Goal: Task Accomplishment & Management: Complete application form

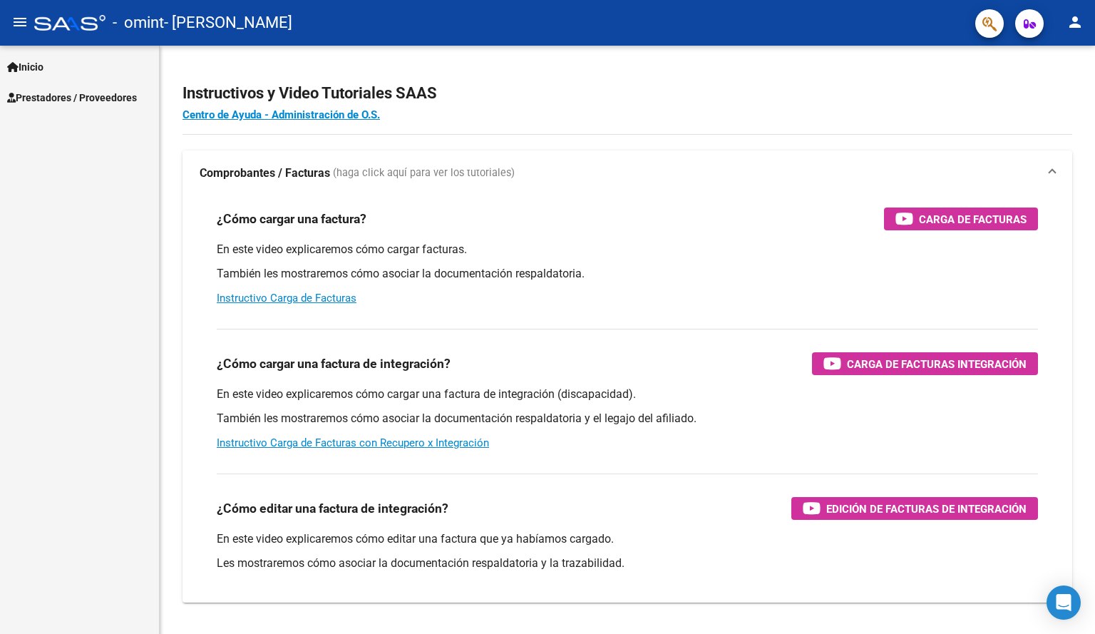
click at [79, 90] on span "Prestadores / Proveedores" at bounding box center [72, 98] width 130 height 16
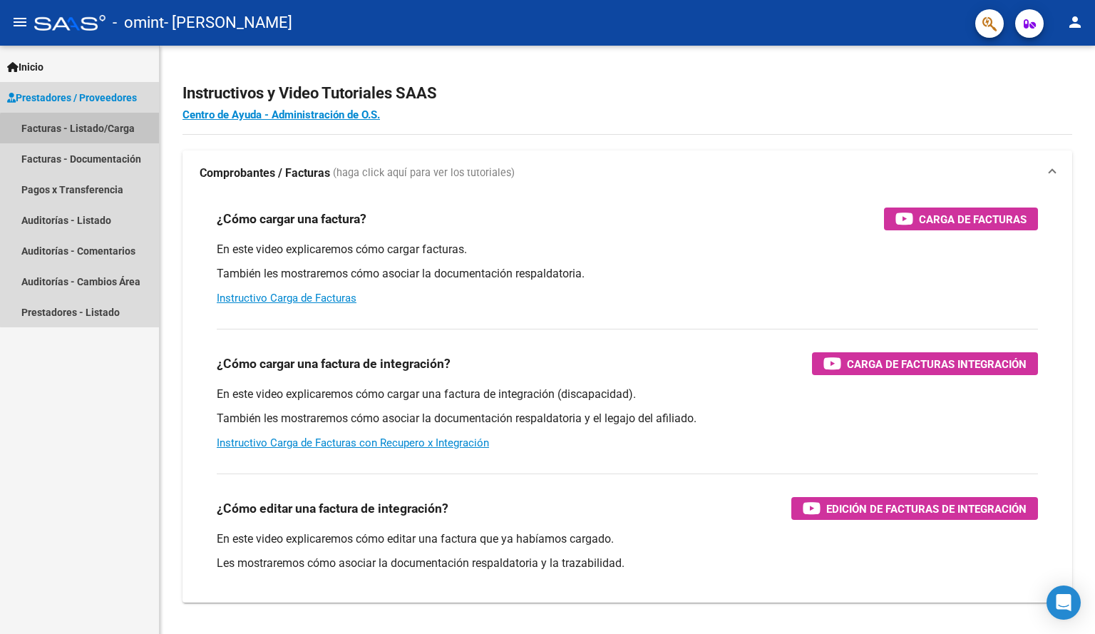
click at [113, 132] on link "Facturas - Listado/Carga" at bounding box center [79, 128] width 159 height 31
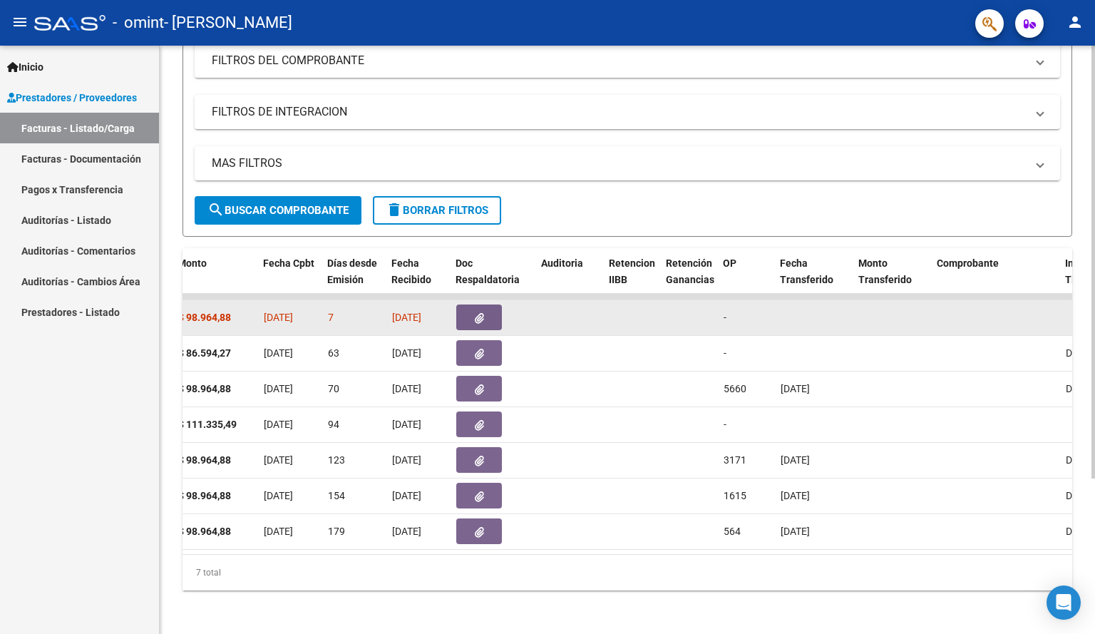
scroll to position [0, 662]
click at [485, 317] on button "button" at bounding box center [479, 318] width 46 height 26
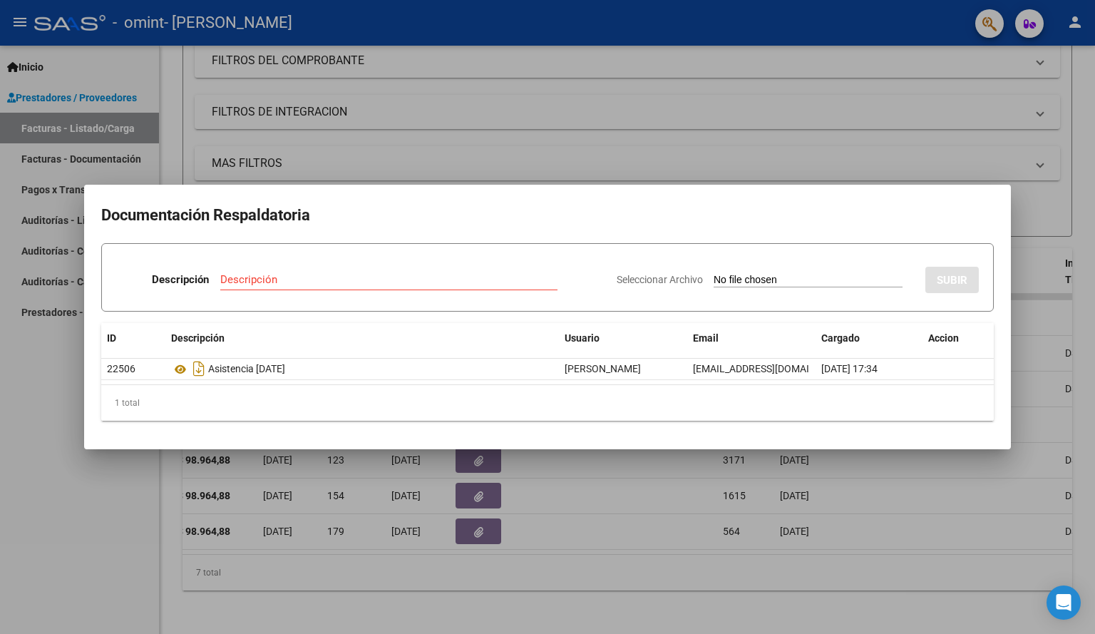
click at [668, 129] on div at bounding box center [547, 317] width 1095 height 634
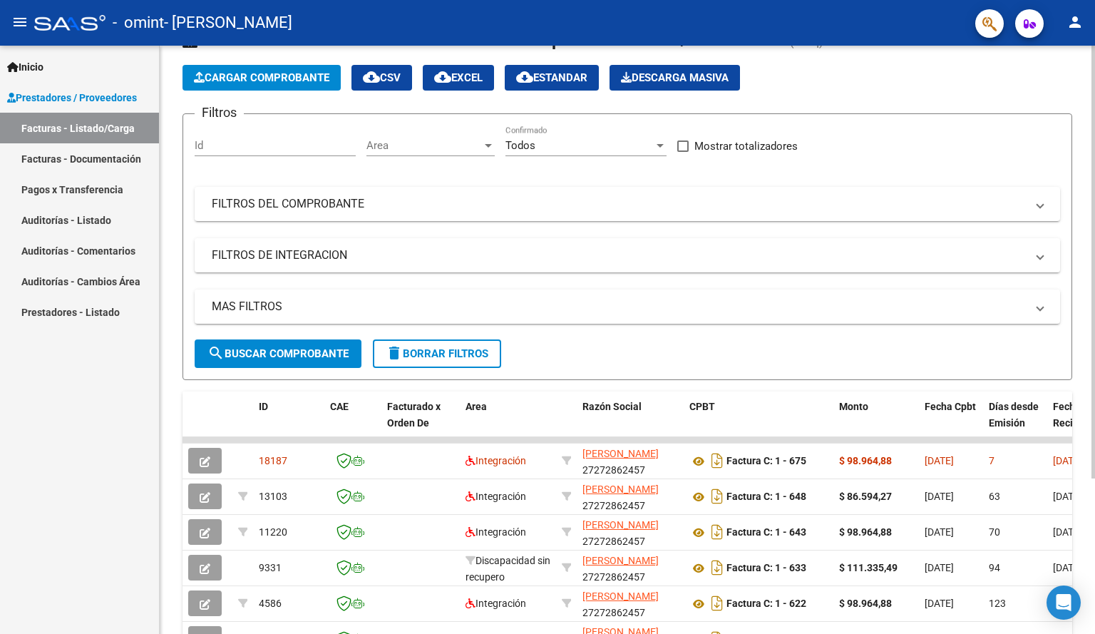
scroll to position [0, 0]
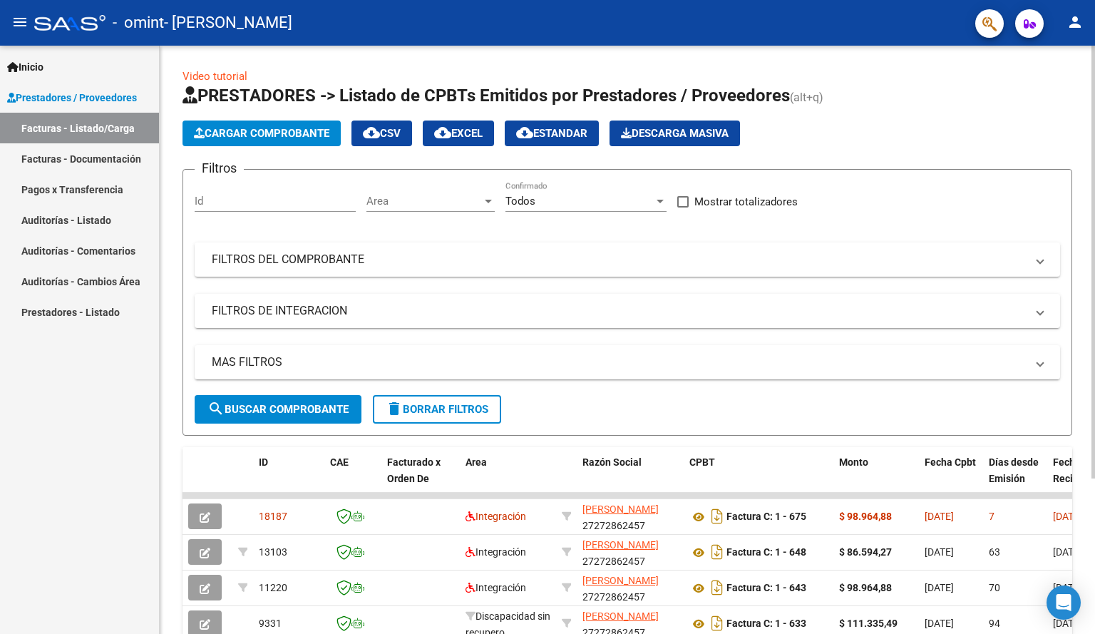
click at [210, 133] on span "Cargar Comprobante" at bounding box center [262, 133] width 136 height 13
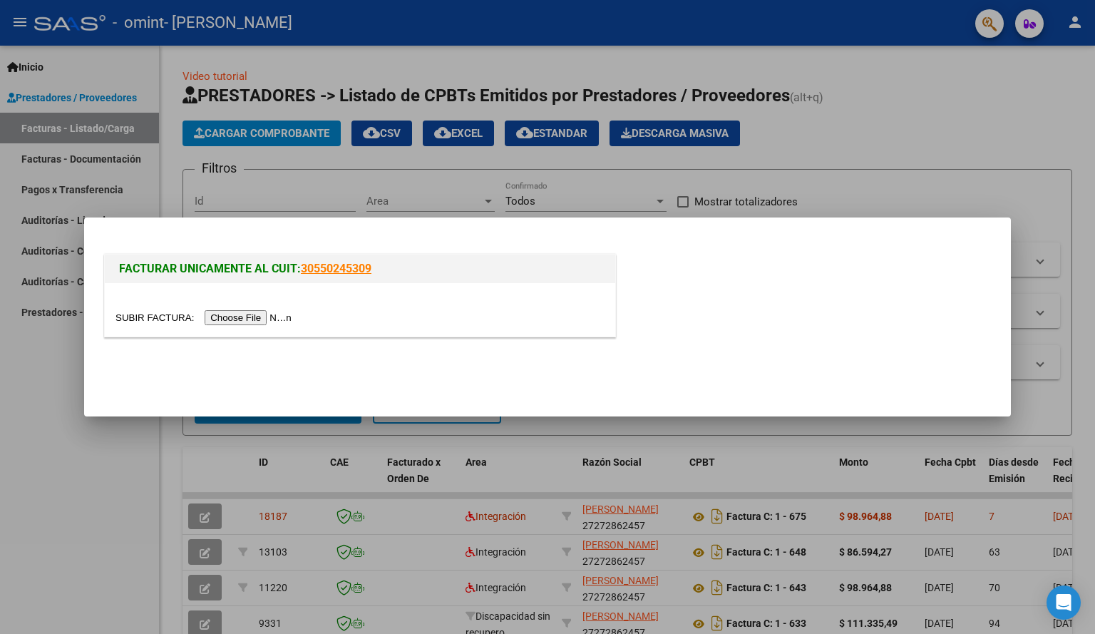
click at [258, 319] on input "file" at bounding box center [206, 317] width 180 height 15
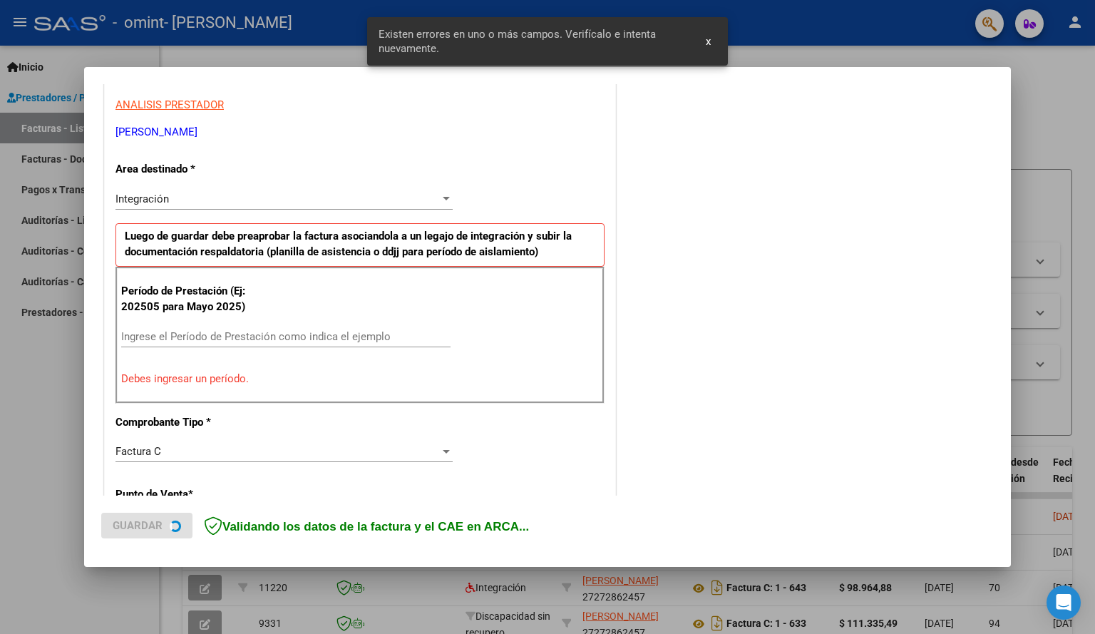
scroll to position [264, 0]
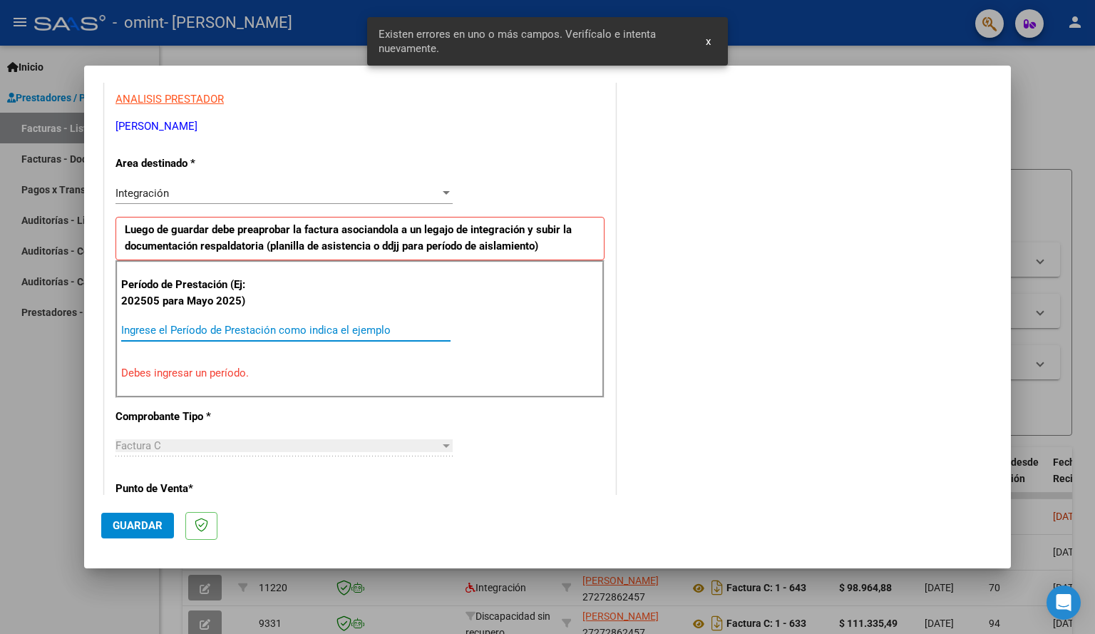
click at [198, 329] on input "Ingrese el Período de Prestación como indica el ejemplo" at bounding box center [285, 330] width 329 height 13
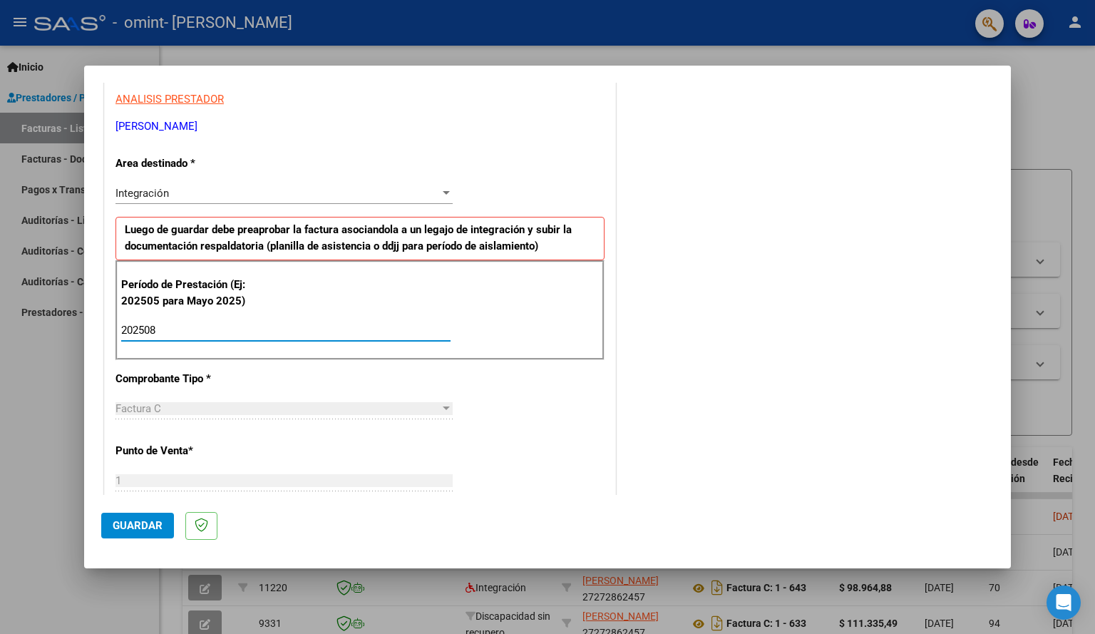
type input "202508"
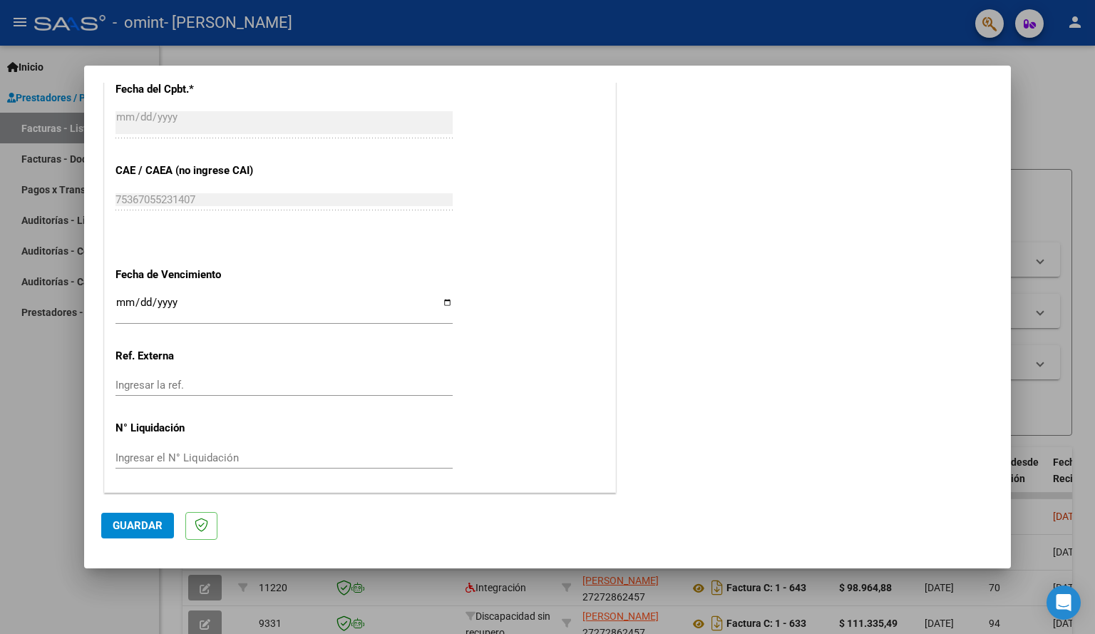
scroll to position [842, 0]
click at [440, 305] on input "Ingresar la fecha" at bounding box center [284, 308] width 337 height 23
type input "[DATE]"
click at [133, 518] on button "Guardar" at bounding box center [137, 526] width 73 height 26
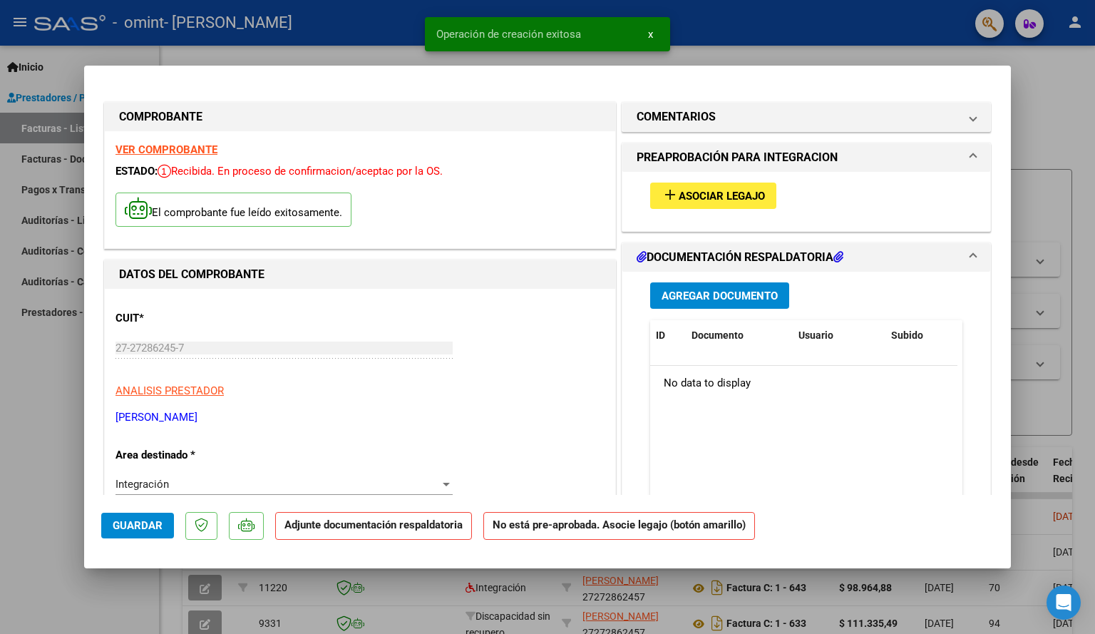
click at [745, 297] on span "Agregar Documento" at bounding box center [720, 296] width 116 height 13
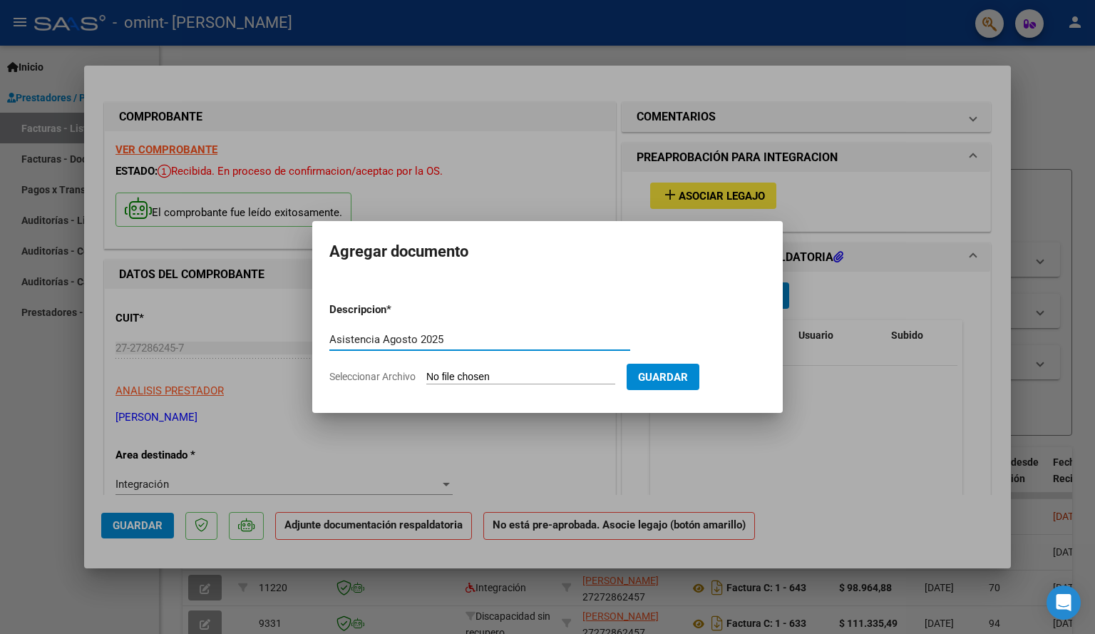
click at [361, 338] on input "Asistencia Agosto 2025" at bounding box center [479, 339] width 301 height 13
type input "Asistencia Agosto 2025"
drag, startPoint x: 361, startPoint y: 338, endPoint x: 583, endPoint y: 316, distance: 222.9
click at [583, 316] on form "Descripcion * Asistencia [DATE] Escriba aquí una descripcion Seleccionar Archiv…" at bounding box center [547, 343] width 436 height 104
click at [470, 377] on input "Seleccionar Archivo" at bounding box center [520, 378] width 189 height 14
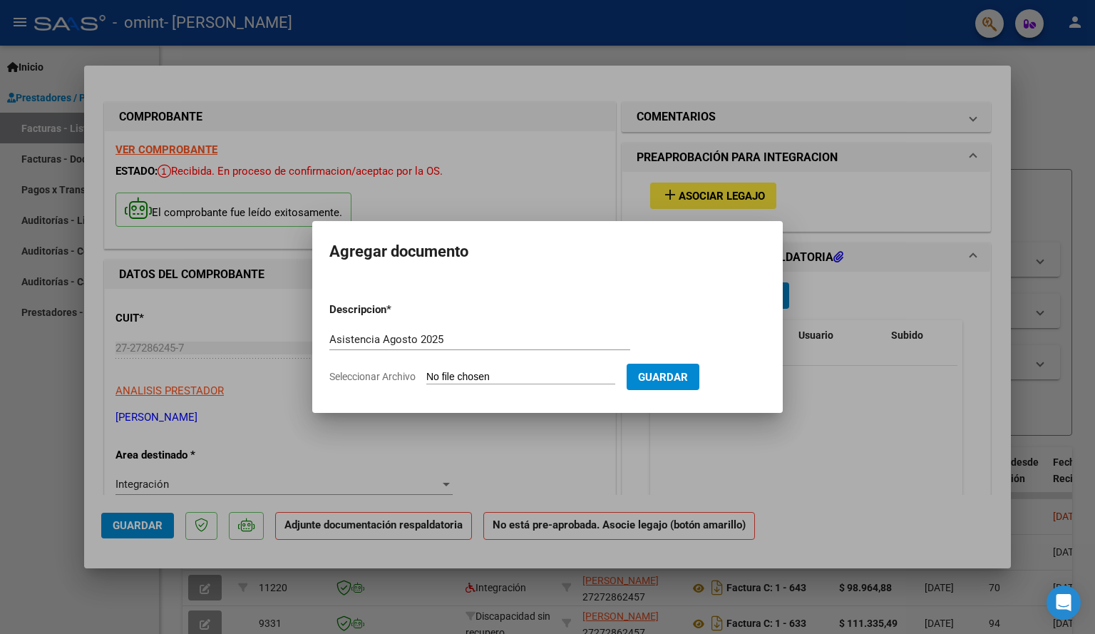
type input "C:\fakepath\Asistencia Gauna [DATE].pdf"
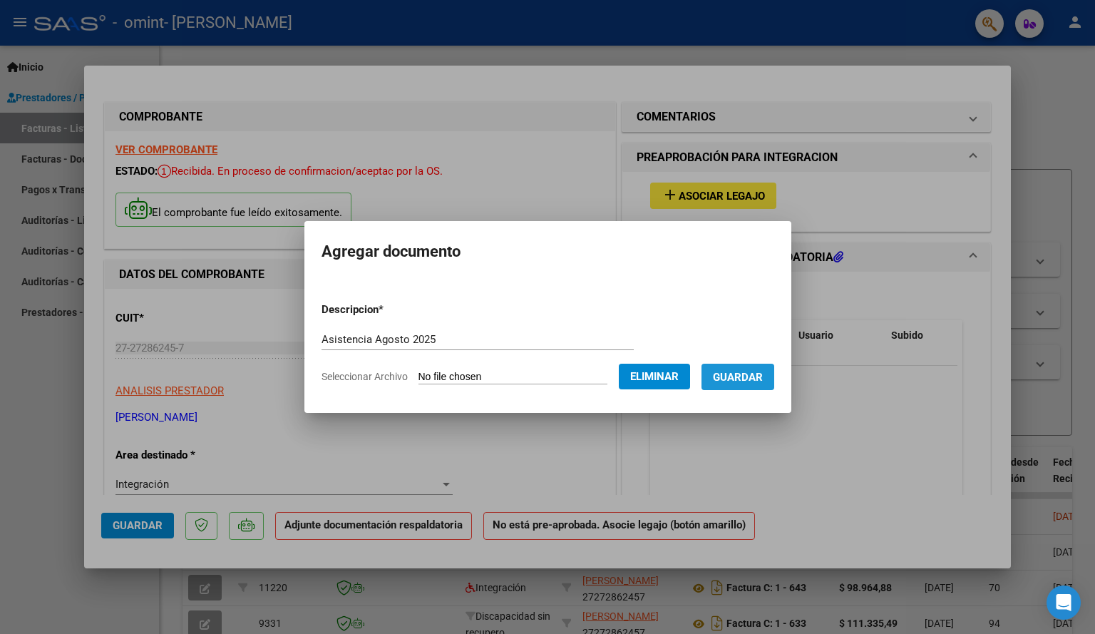
click at [743, 375] on span "Guardar" at bounding box center [738, 377] width 50 height 13
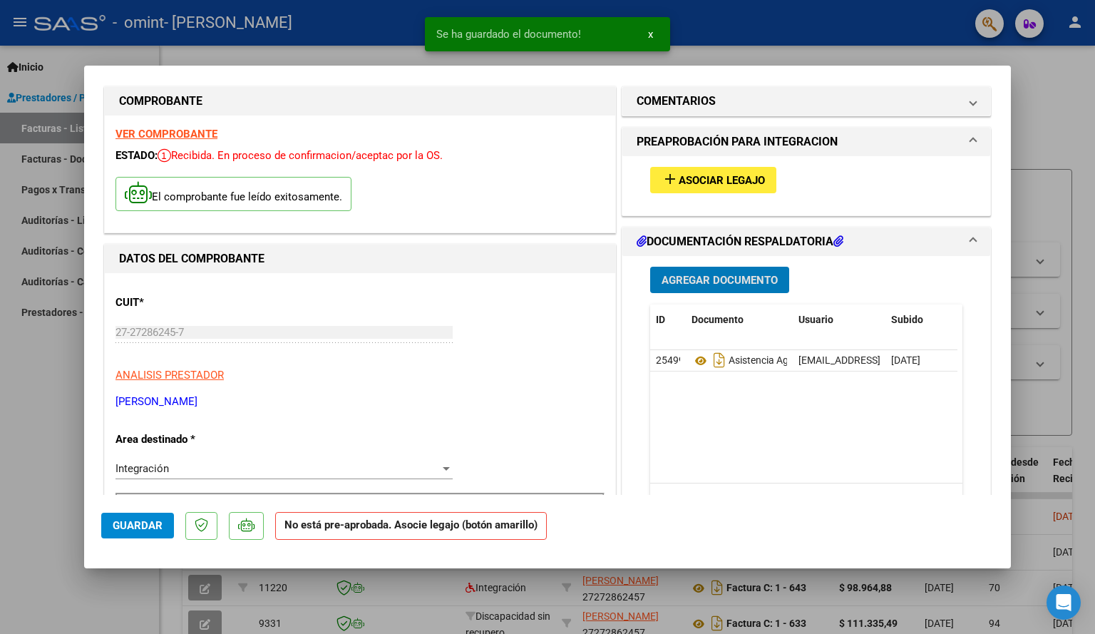
scroll to position [14, 0]
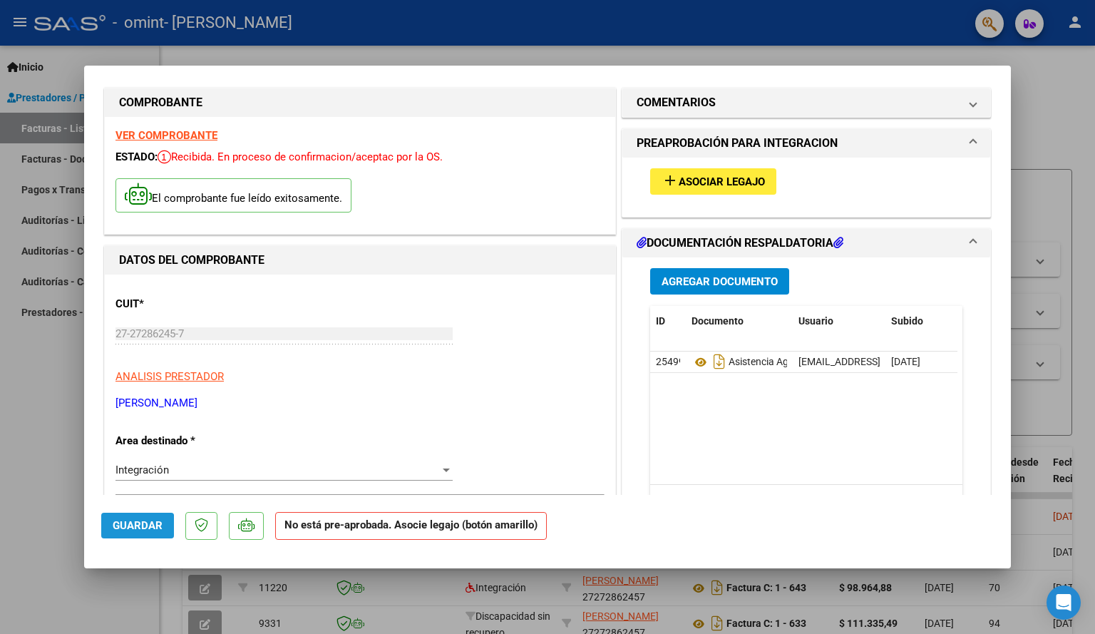
click at [137, 526] on span "Guardar" at bounding box center [138, 525] width 50 height 13
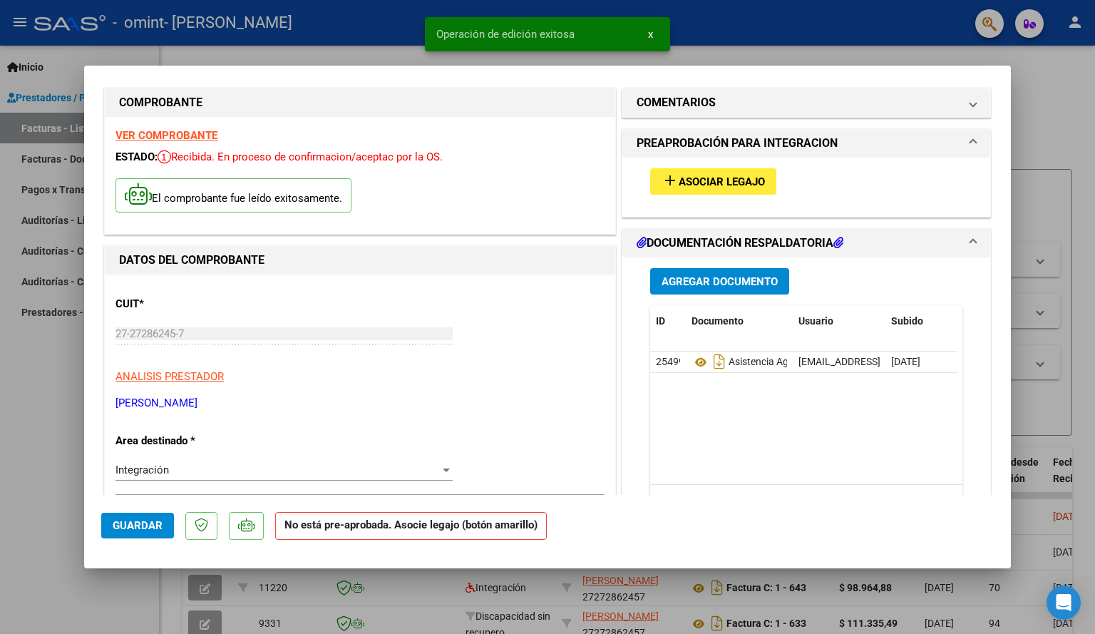
click at [896, 42] on div at bounding box center [547, 317] width 1095 height 634
type input "$ 0,00"
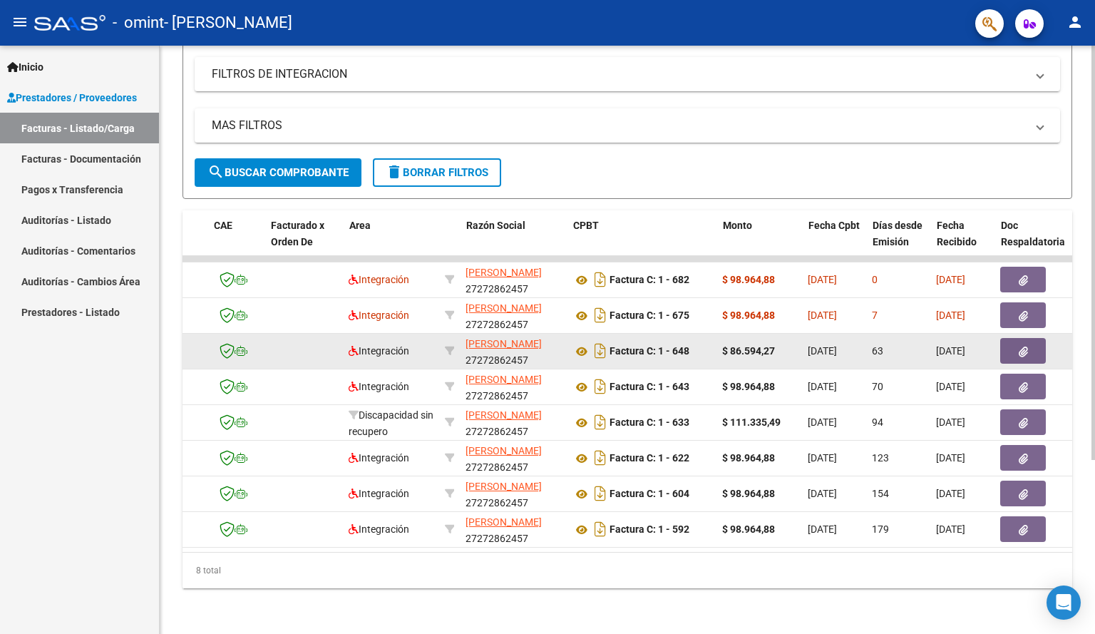
scroll to position [0, 116]
click at [1034, 339] on button "button" at bounding box center [1024, 351] width 46 height 26
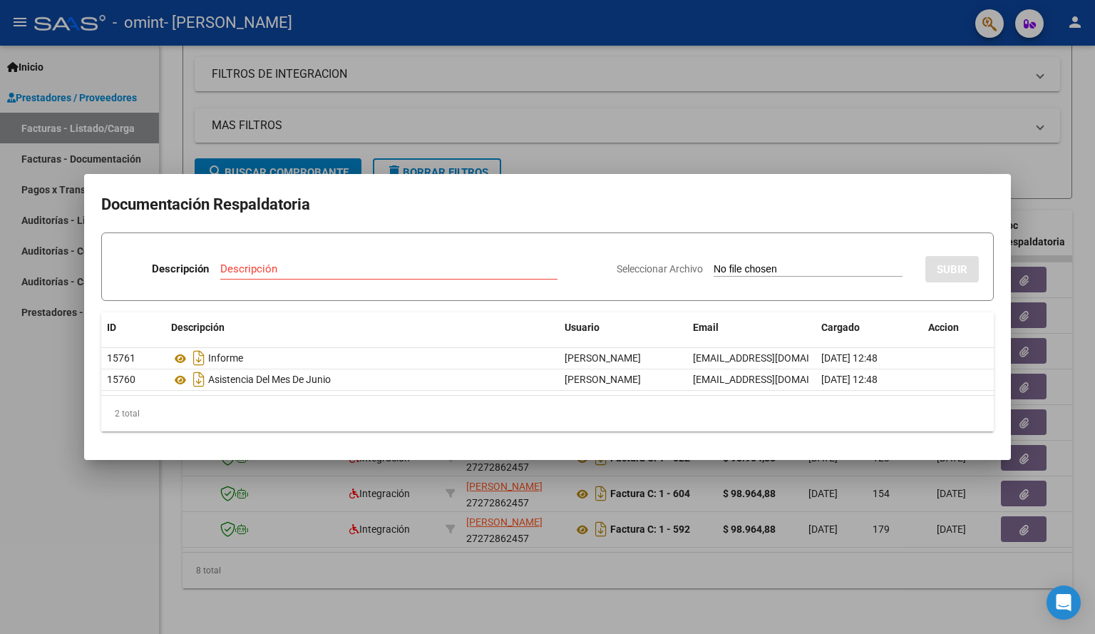
click at [856, 122] on div at bounding box center [547, 317] width 1095 height 634
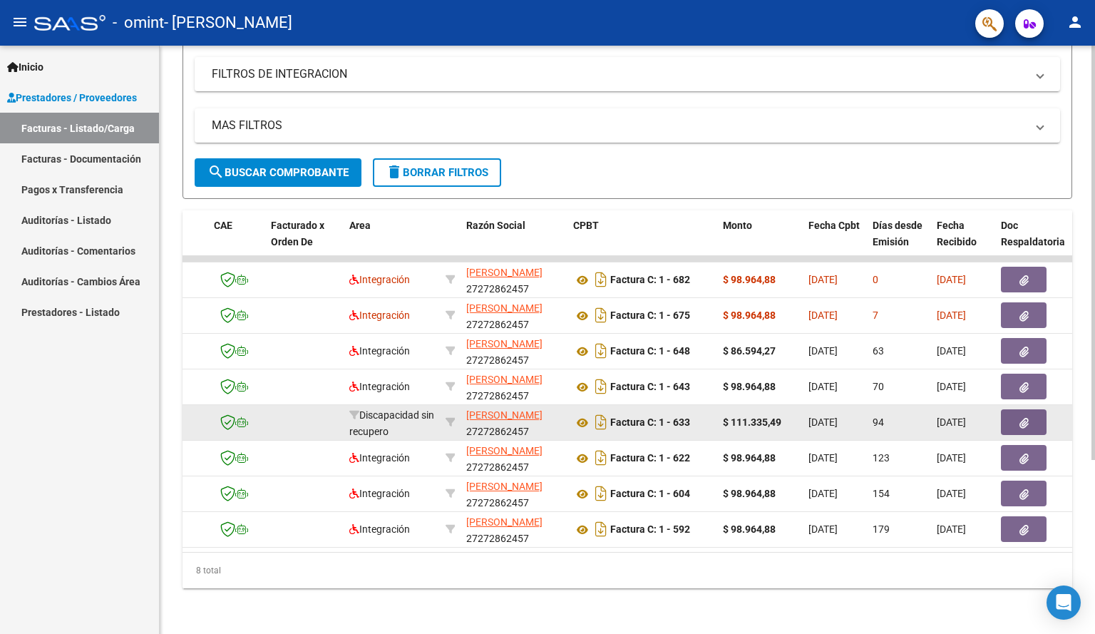
click at [1027, 416] on span "button" at bounding box center [1024, 422] width 9 height 13
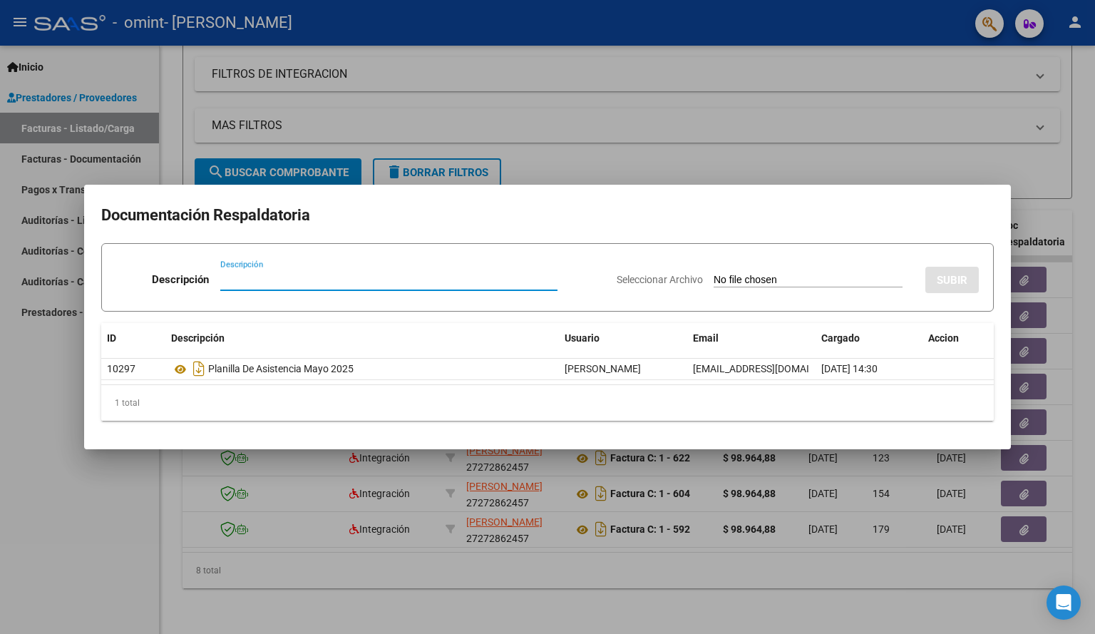
click at [829, 140] on div at bounding box center [547, 317] width 1095 height 634
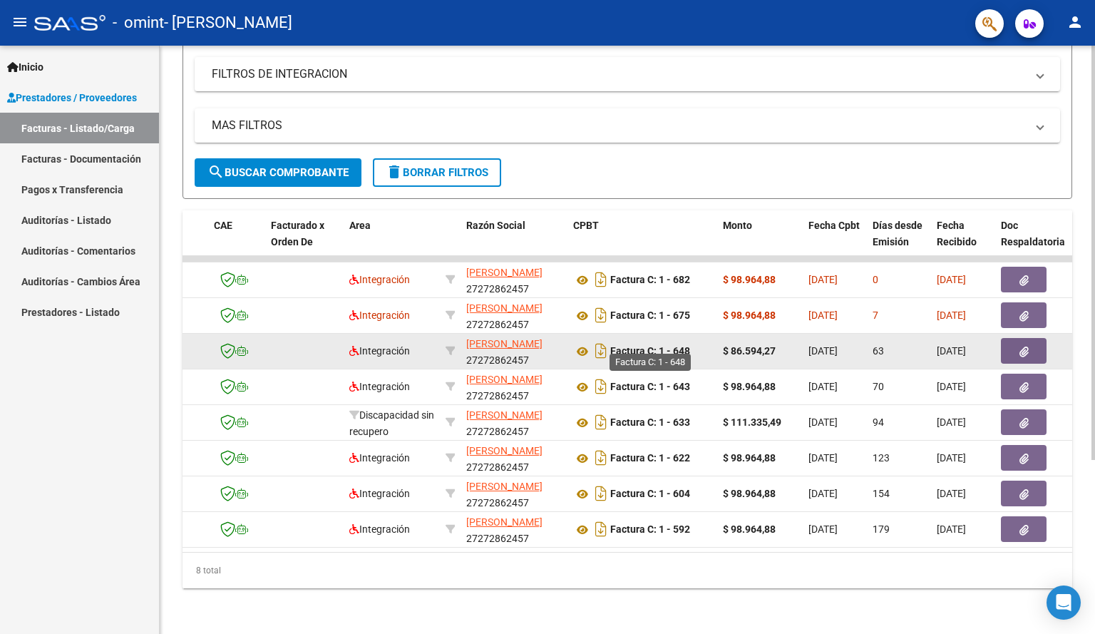
scroll to position [0, 0]
